Goal: Find contact information: Find contact information

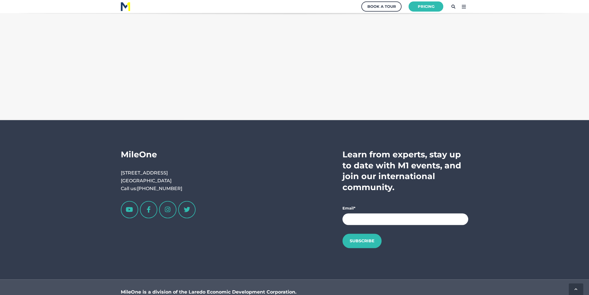
scroll to position [1076, 0]
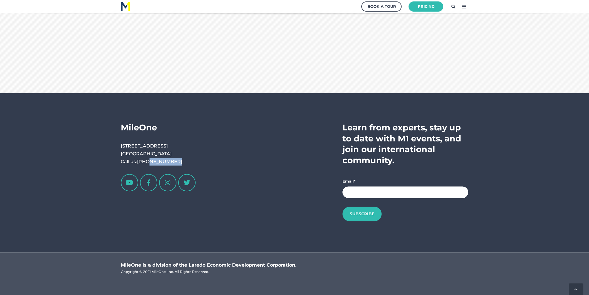
drag, startPoint x: 184, startPoint y: 160, endPoint x: 147, endPoint y: 163, distance: 37.5
click at [147, 163] on p "[STREET_ADDRESS] Call us: [PHONE_NUMBER]" at bounding box center [161, 154] width 80 height 24
copy link "[PHONE_NUMBER]"
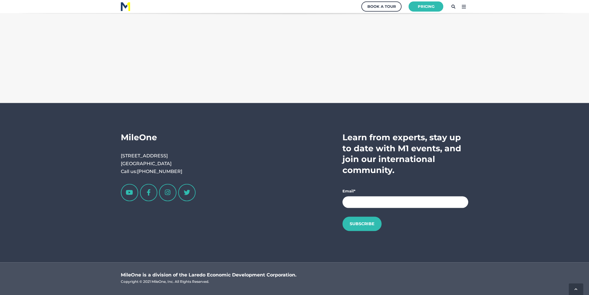
scroll to position [1076, 0]
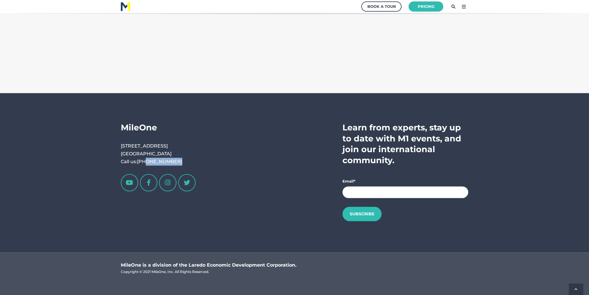
drag, startPoint x: 176, startPoint y: 163, endPoint x: 145, endPoint y: 162, distance: 31.1
click at [145, 162] on p "[STREET_ADDRESS] Call us: [PHONE_NUMBER]" at bounding box center [161, 154] width 80 height 24
drag, startPoint x: 166, startPoint y: 161, endPoint x: 245, endPoint y: 177, distance: 80.0
click at [259, 181] on div "Learn from experts, stay up to date with M1 events, and join our international …" at bounding box center [339, 172] width 259 height 101
drag, startPoint x: 211, startPoint y: 166, endPoint x: 165, endPoint y: 160, distance: 46.5
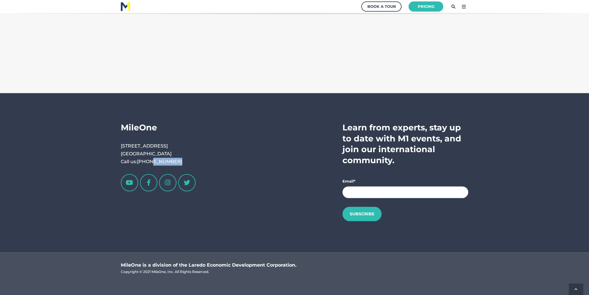
click at [150, 162] on div "MileOne [STREET_ADDRESS] Call us: [PHONE_NUMBER] Learn from experts, stay up to…" at bounding box center [295, 172] width 348 height 101
drag, startPoint x: 137, startPoint y: 160, endPoint x: 149, endPoint y: 160, distance: 11.9
click at [150, 160] on p "[STREET_ADDRESS] Call us: [PHONE_NUMBER]" at bounding box center [161, 154] width 80 height 24
drag, startPoint x: 136, startPoint y: 160, endPoint x: 140, endPoint y: 160, distance: 4.1
click at [140, 160] on p "[STREET_ADDRESS] Call us: [PHONE_NUMBER]" at bounding box center [161, 154] width 80 height 24
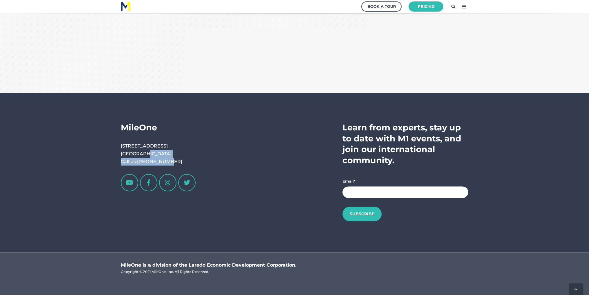
drag, startPoint x: 141, startPoint y: 156, endPoint x: 171, endPoint y: 160, distance: 29.8
click at [163, 160] on p "[STREET_ADDRESS] Call us: [PHONE_NUMBER]" at bounding box center [161, 154] width 80 height 24
drag, startPoint x: 179, startPoint y: 160, endPoint x: 166, endPoint y: 161, distance: 12.5
click at [166, 161] on p "[STREET_ADDRESS] Call us: [PHONE_NUMBER]" at bounding box center [161, 154] width 80 height 24
drag, startPoint x: 161, startPoint y: 159, endPoint x: 172, endPoint y: 152, distance: 13.4
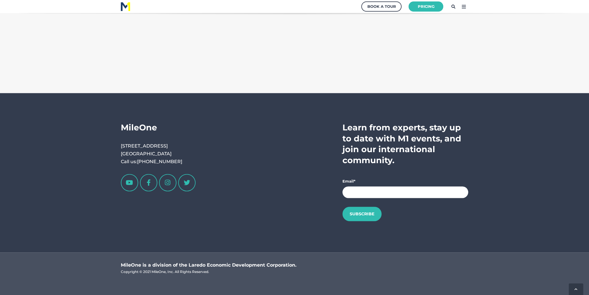
click at [188, 133] on span "MileOne 1312 Houston St. Laredo, TX 78040 Call us: 1-956-413-8855" at bounding box center [161, 148] width 80 height 52
click at [164, 159] on link "[PHONE_NUMBER]" at bounding box center [159, 162] width 45 height 6
drag, startPoint x: 184, startPoint y: 163, endPoint x: 160, endPoint y: 162, distance: 24.1
click at [160, 162] on p "[STREET_ADDRESS] Call us: [PHONE_NUMBER]" at bounding box center [161, 154] width 80 height 24
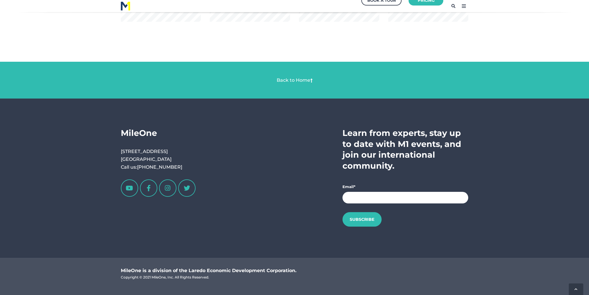
scroll to position [1059, 0]
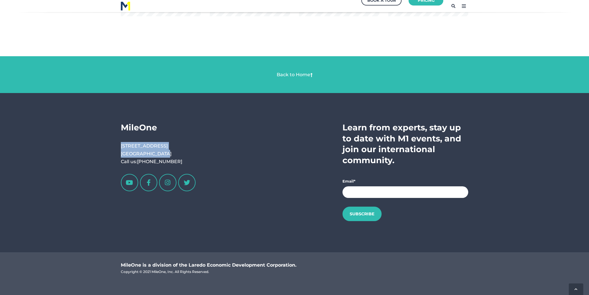
drag, startPoint x: 128, startPoint y: 146, endPoint x: 162, endPoint y: 152, distance: 35.3
click at [161, 151] on p "[STREET_ADDRESS] Call us: [PHONE_NUMBER]" at bounding box center [161, 154] width 80 height 24
drag, startPoint x: 122, startPoint y: 143, endPoint x: 119, endPoint y: 144, distance: 3.7
click at [119, 144] on div "MileOne 1312 Houston St. Laredo, TX 78040 Call us: 1-956-413-8855 Learn from ex…" at bounding box center [294, 172] width 365 height 101
click at [132, 146] on p "[STREET_ADDRESS] Call us: [PHONE_NUMBER]" at bounding box center [161, 154] width 80 height 24
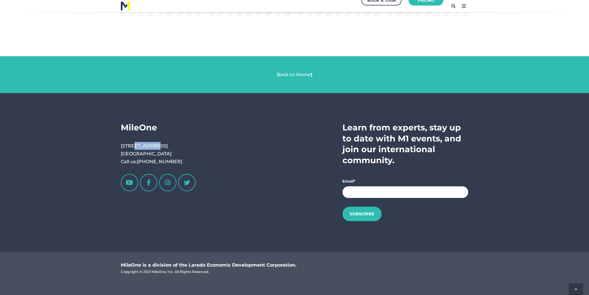
click at [132, 146] on p "[STREET_ADDRESS] Call us: [PHONE_NUMBER]" at bounding box center [161, 154] width 80 height 24
click at [155, 154] on p "[STREET_ADDRESS] Call us: [PHONE_NUMBER]" at bounding box center [161, 154] width 80 height 24
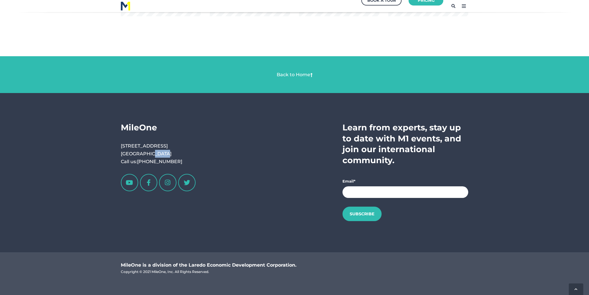
click at [155, 154] on p "[STREET_ADDRESS] Call us: [PHONE_NUMBER]" at bounding box center [161, 154] width 80 height 24
click at [159, 153] on p "[STREET_ADDRESS] Call us: [PHONE_NUMBER]" at bounding box center [161, 154] width 80 height 24
drag, startPoint x: 159, startPoint y: 153, endPoint x: 183, endPoint y: 143, distance: 26.3
click at [183, 143] on p "[STREET_ADDRESS] Call us: [PHONE_NUMBER]" at bounding box center [161, 154] width 80 height 24
